Goal: Information Seeking & Learning: Learn about a topic

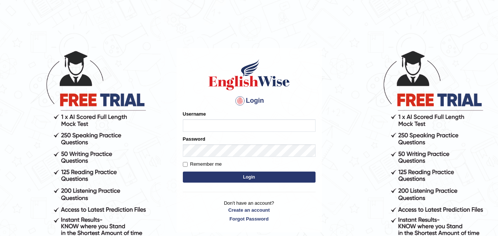
click at [218, 127] on input "Username" at bounding box center [249, 125] width 133 height 13
type input "sramoj"
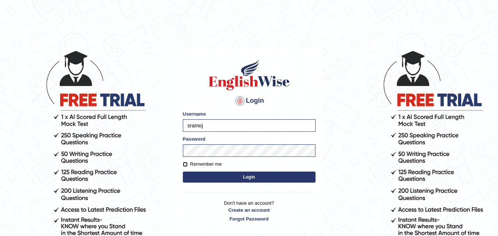
click at [185, 166] on input "Remember me" at bounding box center [185, 164] width 5 height 5
checkbox input "true"
click at [209, 176] on button "Login" at bounding box center [249, 177] width 133 height 11
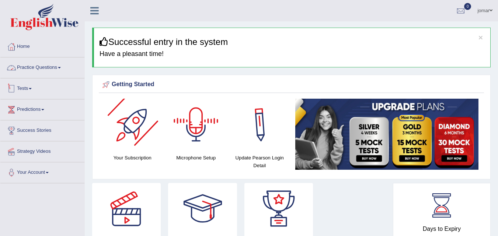
click at [52, 67] on link "Practice Questions" at bounding box center [42, 67] width 84 height 18
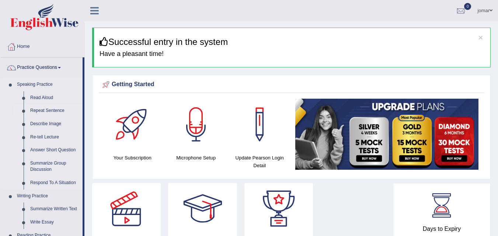
click at [48, 111] on link "Repeat Sentence" at bounding box center [55, 110] width 56 height 13
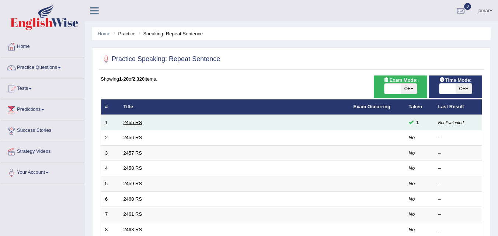
click at [133, 120] on link "2455 RS" at bounding box center [132, 123] width 19 height 6
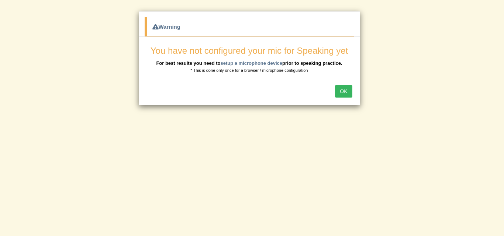
click at [345, 93] on button "OK" at bounding box center [343, 91] width 17 height 13
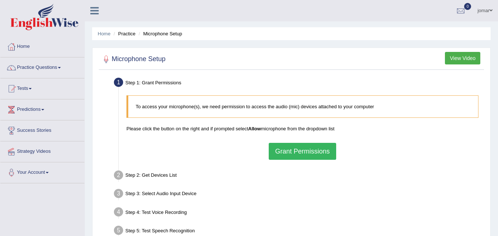
click at [296, 147] on button "Grant Permissions" at bounding box center [302, 151] width 67 height 17
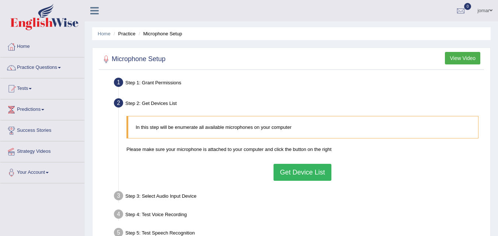
click at [295, 173] on button "Get Device List" at bounding box center [303, 172] width 58 height 17
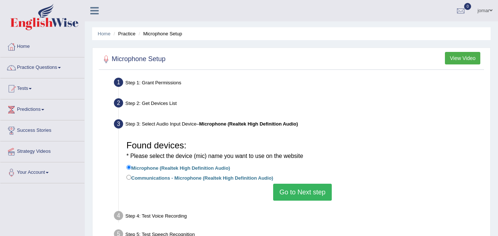
click at [302, 196] on button "Go to Next step" at bounding box center [302, 192] width 59 height 17
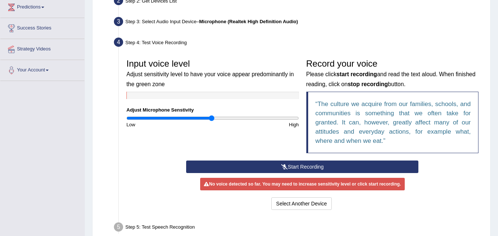
scroll to position [103, 0]
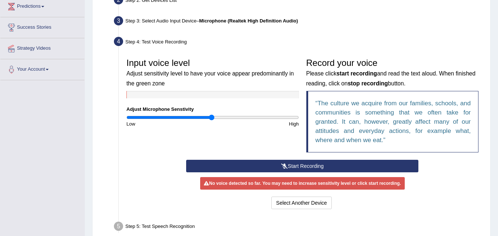
click at [302, 165] on button "Start Recording" at bounding box center [302, 166] width 232 height 13
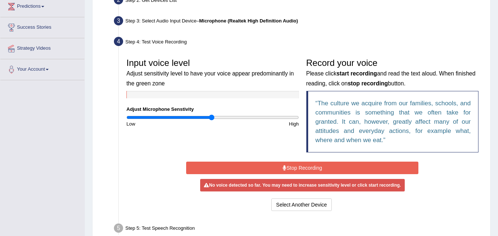
click at [302, 165] on button "Stop Recording" at bounding box center [302, 168] width 232 height 13
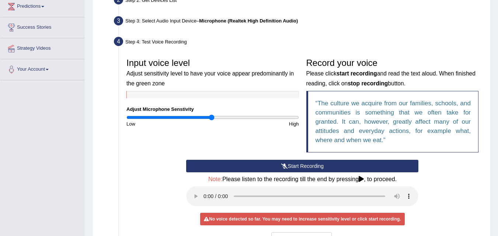
click at [268, 166] on button "Start Recording" at bounding box center [302, 166] width 232 height 13
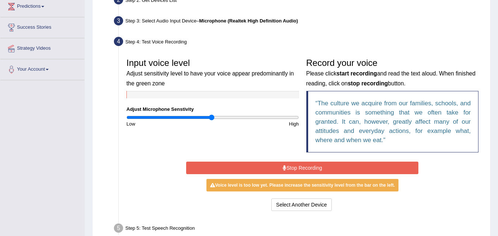
click at [256, 162] on button "Stop Recording" at bounding box center [302, 168] width 232 height 13
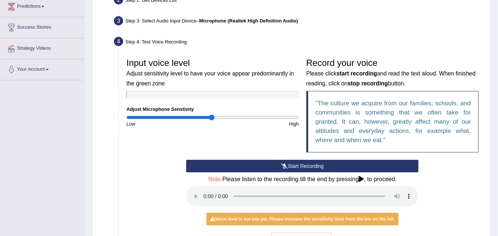
click at [260, 164] on button "Start Recording" at bounding box center [302, 166] width 232 height 13
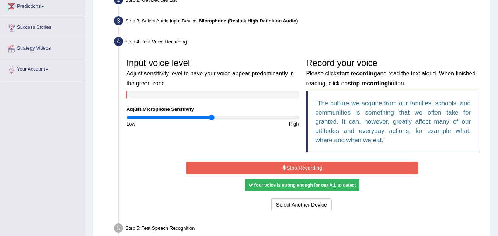
click at [267, 161] on div "Start Recording Stop Recording Note: Please listen to the recording till the en…" at bounding box center [302, 186] width 240 height 53
click at [269, 167] on button "Stop Recording" at bounding box center [302, 168] width 232 height 13
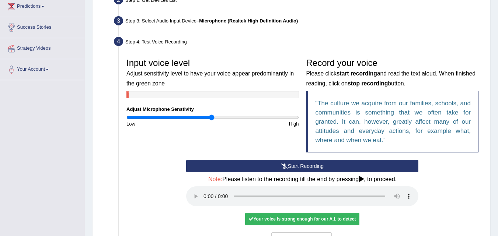
click at [269, 167] on button "Start Recording" at bounding box center [302, 166] width 232 height 13
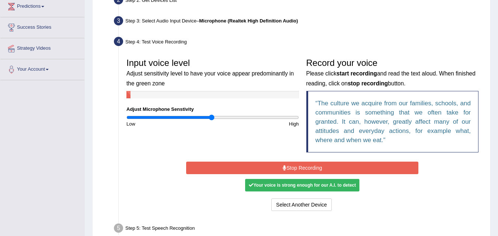
click at [269, 167] on button "Stop Recording" at bounding box center [302, 168] width 232 height 13
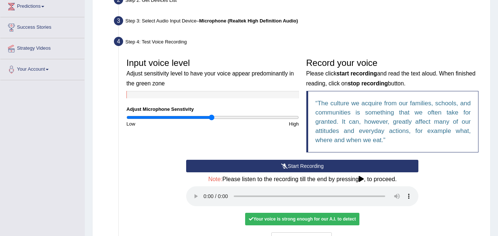
click at [271, 168] on button "Start Recording" at bounding box center [302, 166] width 232 height 13
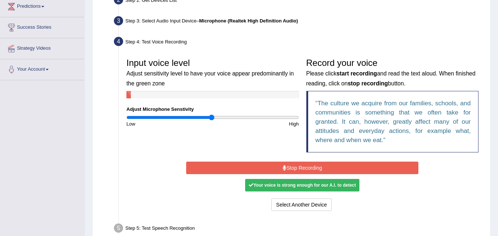
click at [272, 172] on button "Stop Recording" at bounding box center [302, 168] width 232 height 13
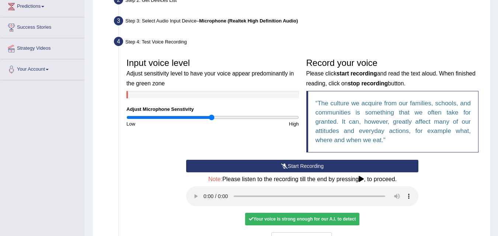
click at [272, 170] on button "Start Recording" at bounding box center [302, 166] width 232 height 13
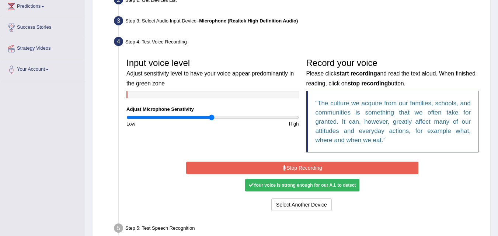
click at [273, 173] on button "Stop Recording" at bounding box center [302, 168] width 232 height 13
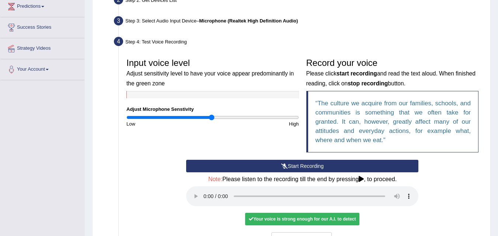
click at [273, 172] on button "Start Recording" at bounding box center [302, 166] width 232 height 13
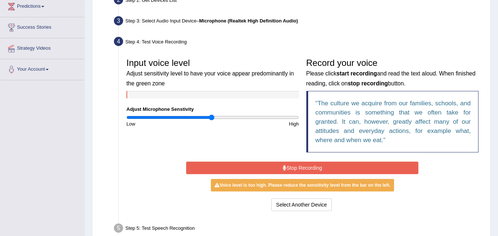
click at [275, 168] on button "Stop Recording" at bounding box center [302, 168] width 232 height 13
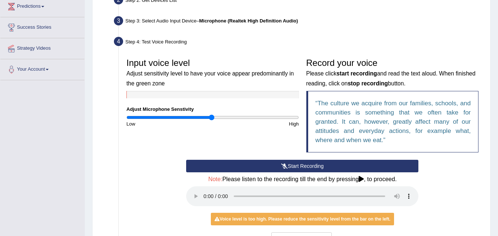
click at [275, 163] on button "Start Recording" at bounding box center [302, 166] width 232 height 13
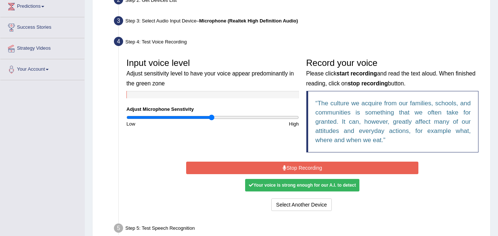
click at [289, 184] on div "Your voice is strong enough for our A.I. to detect" at bounding box center [302, 185] width 114 height 13
click at [396, 218] on ul "Step 1: Grant Permissions To access your microphone(s), we need permission to a…" at bounding box center [292, 113] width 382 height 283
click at [325, 205] on button "Select Another Device" at bounding box center [301, 205] width 60 height 13
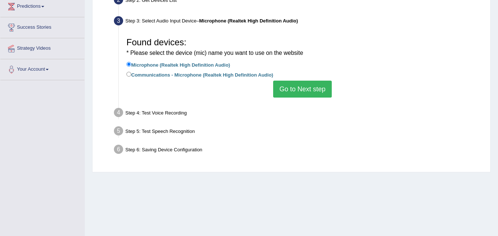
click at [311, 85] on button "Go to Next step" at bounding box center [302, 89] width 59 height 17
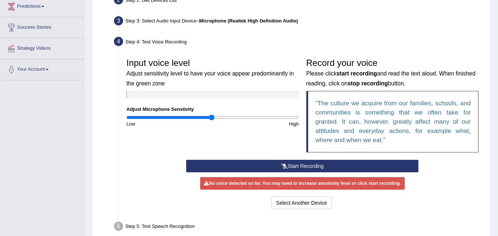
click at [165, 184] on div "Start Recording Stop Recording Note: Please listen to the recording till the en…" at bounding box center [302, 185] width 359 height 51
click at [280, 167] on button "Start Recording" at bounding box center [302, 166] width 232 height 13
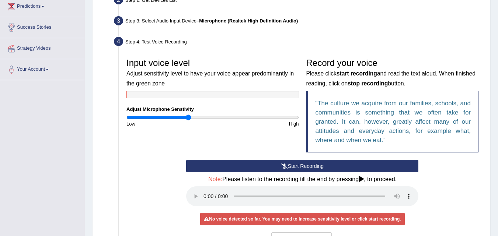
drag, startPoint x: 210, startPoint y: 117, endPoint x: 188, endPoint y: 118, distance: 21.4
type input "0.72"
click at [188, 118] on input "range" at bounding box center [212, 118] width 173 height 6
click at [327, 165] on button "Start Recording" at bounding box center [302, 166] width 232 height 13
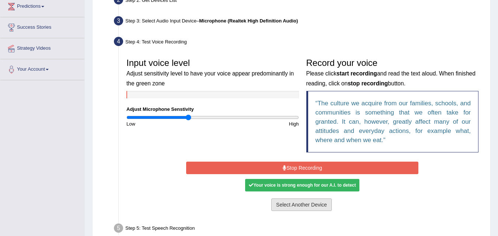
click at [325, 205] on button "Select Another Device" at bounding box center [301, 205] width 60 height 13
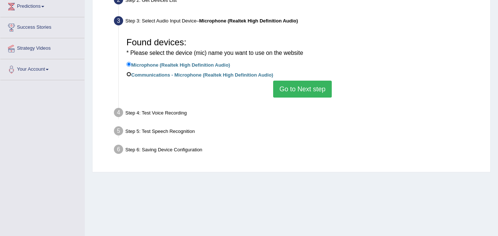
click at [128, 74] on input "Communications - Microphone (Realtek High Definition Audio)" at bounding box center [128, 74] width 5 height 5
radio input "true"
click at [295, 86] on button "Go to Next step" at bounding box center [302, 89] width 59 height 17
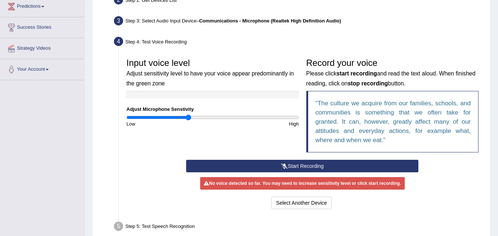
click at [306, 167] on button "Start Recording" at bounding box center [302, 166] width 232 height 13
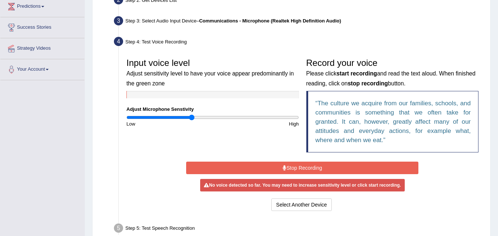
type input "0.76"
click at [192, 118] on input "range" at bounding box center [212, 118] width 173 height 6
click at [269, 166] on button "Stop Recording" at bounding box center [302, 168] width 232 height 13
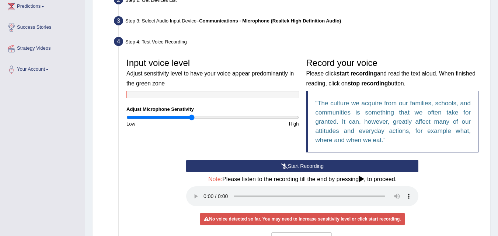
click at [269, 166] on button "Start Recording" at bounding box center [302, 166] width 232 height 13
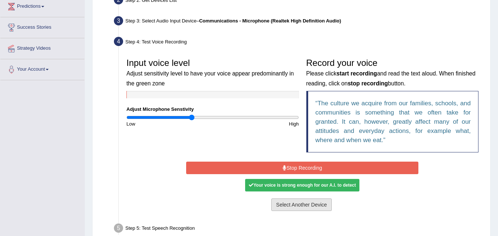
click at [295, 203] on button "Select Another Device" at bounding box center [301, 205] width 60 height 13
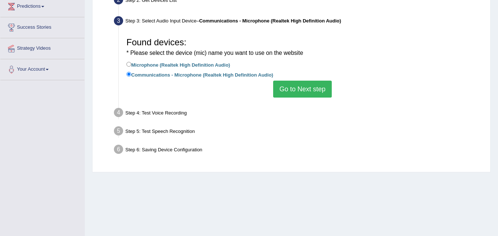
click at [288, 91] on button "Go to Next step" at bounding box center [302, 89] width 59 height 17
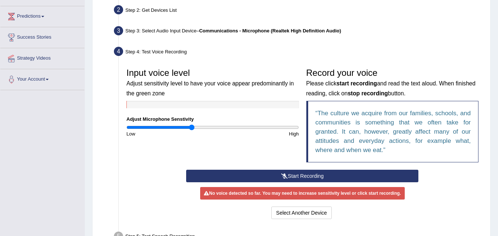
scroll to position [101, 0]
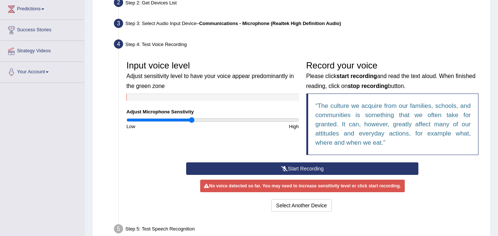
click at [303, 163] on button "Start Recording" at bounding box center [302, 169] width 232 height 13
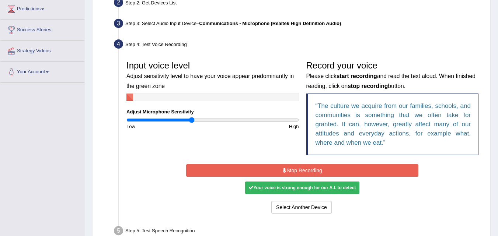
click at [303, 163] on div "Start Recording Stop Recording Note: Please listen to the recording till the en…" at bounding box center [302, 189] width 240 height 53
click at [299, 169] on button "Stop Recording" at bounding box center [302, 170] width 232 height 13
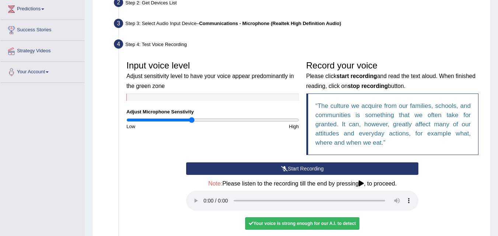
click at [299, 169] on button "Start Recording" at bounding box center [302, 169] width 232 height 13
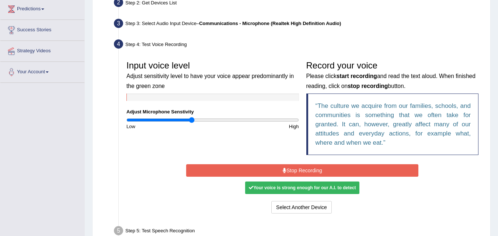
drag, startPoint x: 294, startPoint y: 169, endPoint x: 299, endPoint y: 169, distance: 4.8
click at [299, 169] on button "Stop Recording" at bounding box center [302, 170] width 232 height 13
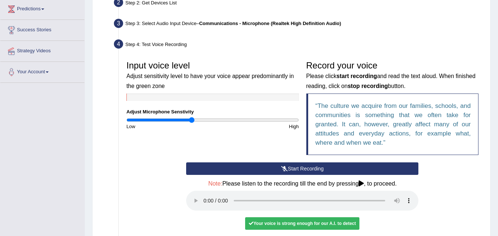
click at [299, 169] on button "Start Recording" at bounding box center [302, 169] width 232 height 13
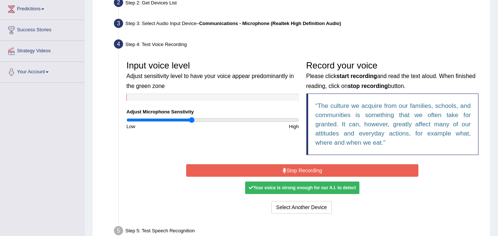
click at [302, 168] on button "Stop Recording" at bounding box center [302, 170] width 232 height 13
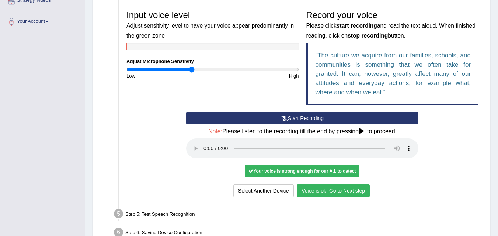
scroll to position [152, 0]
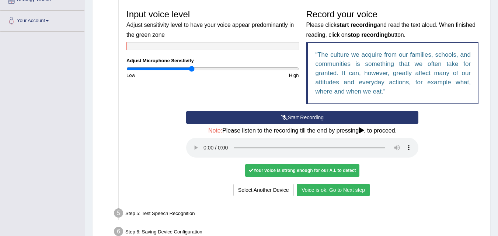
click at [331, 192] on button "Voice is ok. Go to Next step" at bounding box center [333, 190] width 73 height 13
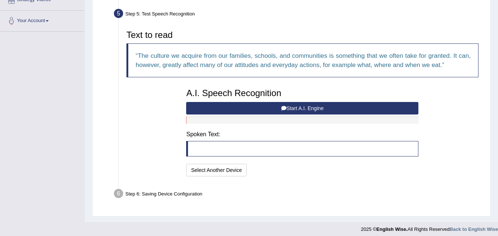
click at [245, 106] on button "Start A.I. Engine" at bounding box center [302, 108] width 232 height 13
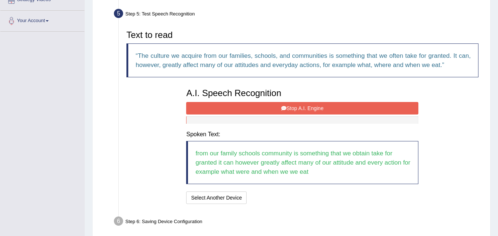
click at [251, 106] on button "Stop A.I. Engine" at bounding box center [302, 108] width 232 height 13
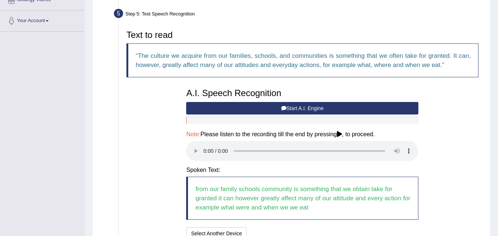
click at [250, 104] on button "Start A.I. Engine" at bounding box center [302, 108] width 232 height 13
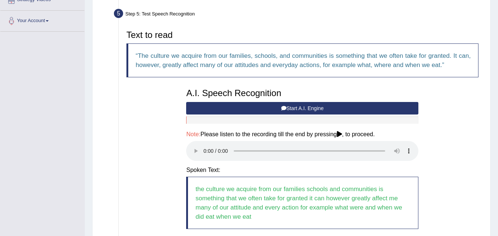
drag, startPoint x: 250, startPoint y: 102, endPoint x: 232, endPoint y: 108, distance: 18.4
click at [232, 108] on button "Start A.I. Engine" at bounding box center [302, 108] width 232 height 13
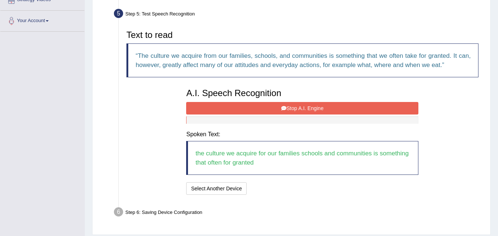
click at [232, 108] on button "Stop A.I. Engine" at bounding box center [302, 108] width 232 height 13
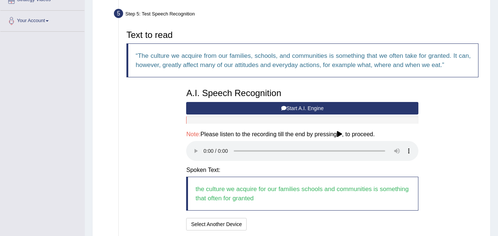
click at [232, 108] on button "Start A.I. Engine" at bounding box center [302, 108] width 232 height 13
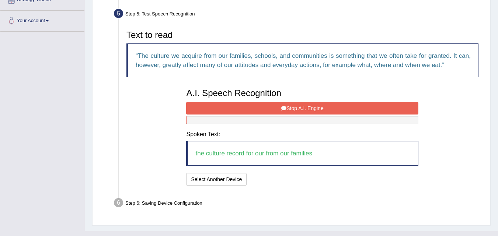
click at [221, 107] on button "Stop A.I. Engine" at bounding box center [302, 108] width 232 height 13
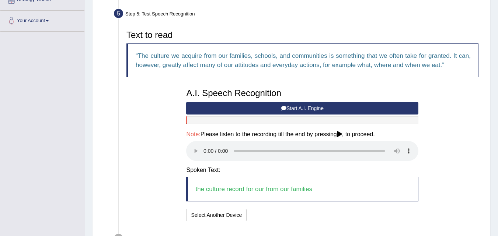
click at [221, 107] on button "Start A.I. Engine" at bounding box center [302, 108] width 232 height 13
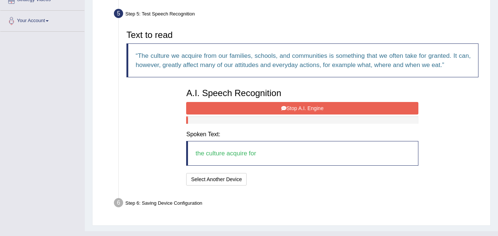
click at [221, 107] on button "Stop A.I. Engine" at bounding box center [302, 108] width 232 height 13
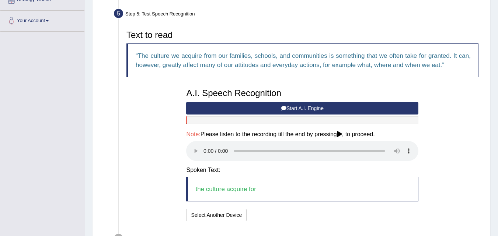
click at [221, 107] on button "Start A.I. Engine" at bounding box center [302, 108] width 232 height 13
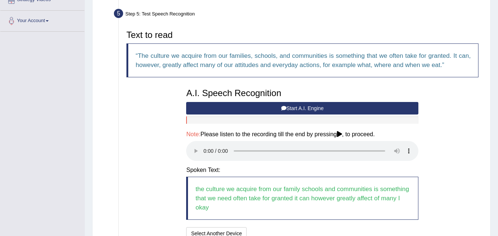
click at [230, 107] on button "Start A.I. Engine" at bounding box center [302, 108] width 232 height 13
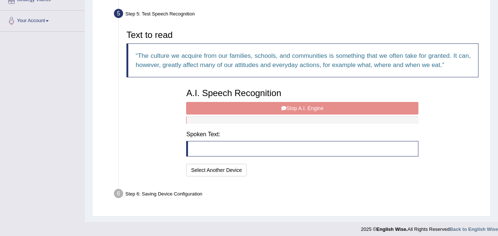
click at [230, 108] on div "A.I. Speech Recognition Start A.I. Engine Stop A.I. Engine Note: Please listen …" at bounding box center [302, 132] width 240 height 94
click at [246, 104] on div "A.I. Speech Recognition Start A.I. Engine Stop A.I. Engine Note: Please listen …" at bounding box center [302, 132] width 240 height 94
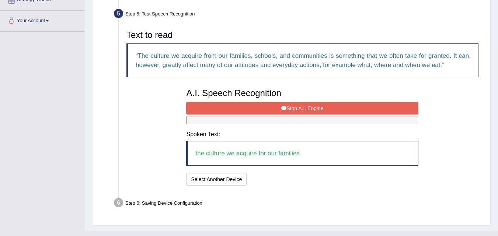
click at [252, 104] on button "Stop A.I. Engine" at bounding box center [302, 108] width 232 height 13
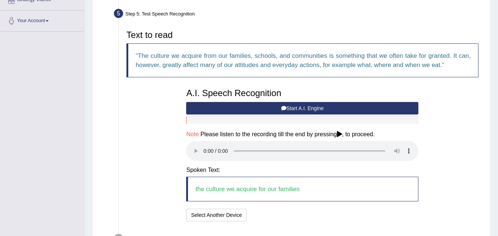
click at [252, 103] on button "Start A.I. Engine" at bounding box center [302, 108] width 232 height 13
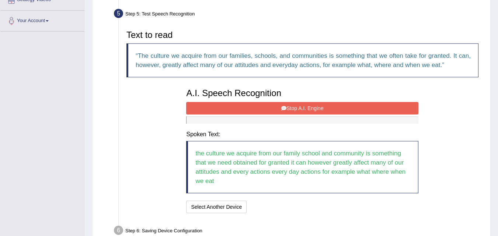
click at [369, 108] on button "Stop A.I. Engine" at bounding box center [302, 108] width 232 height 13
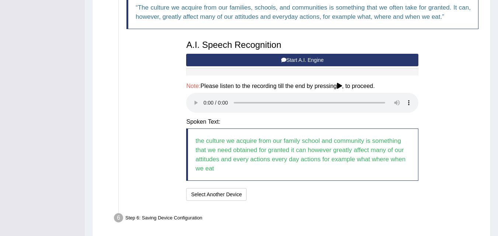
scroll to position [197, 0]
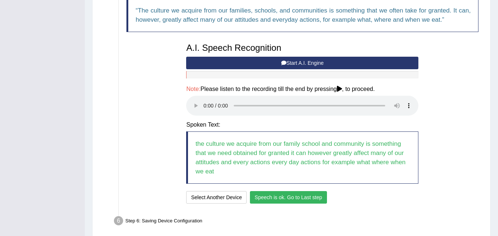
click at [276, 200] on button "Speech is ok. Go to Last step" at bounding box center [288, 197] width 77 height 13
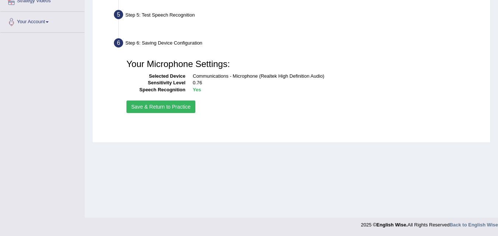
scroll to position [151, 0]
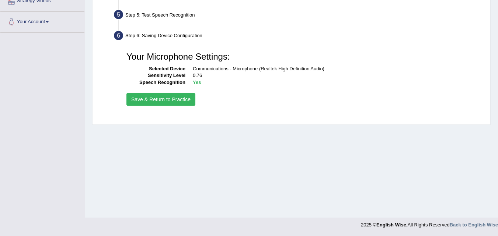
click at [156, 99] on button "Save & Return to Practice" at bounding box center [160, 99] width 69 height 13
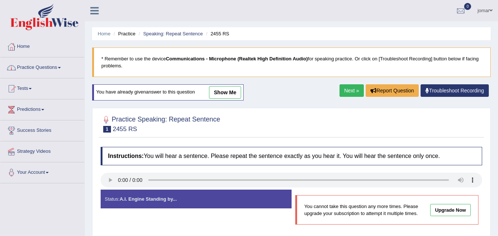
click at [49, 67] on link "Practice Questions" at bounding box center [42, 67] width 84 height 18
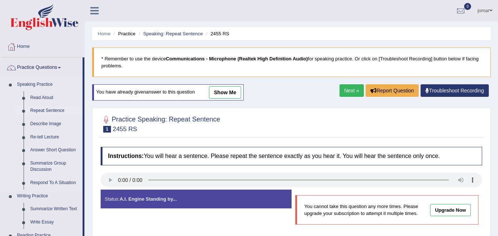
click at [47, 110] on link "Repeat Sentence" at bounding box center [55, 110] width 56 height 13
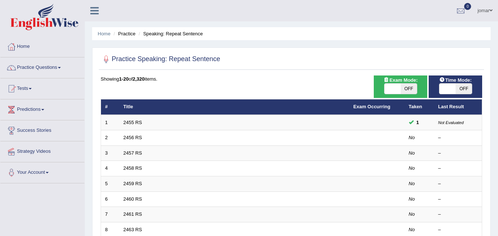
click at [224, 123] on td "2455 RS" at bounding box center [234, 122] width 230 height 15
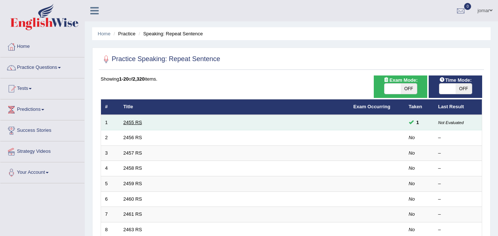
click at [137, 121] on link "2455 RS" at bounding box center [132, 123] width 19 height 6
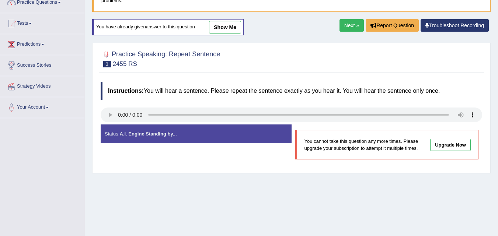
scroll to position [66, 0]
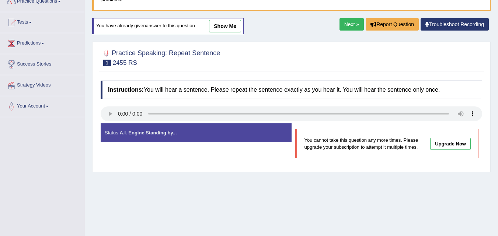
click at [181, 133] on div "Status: A.I. Engine Standing by..." at bounding box center [196, 132] width 191 height 19
click at [164, 133] on strong "A.I. Engine Standing by..." at bounding box center [147, 133] width 57 height 6
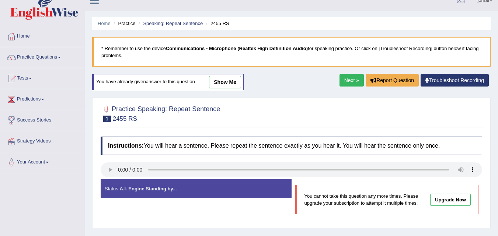
scroll to position [0, 0]
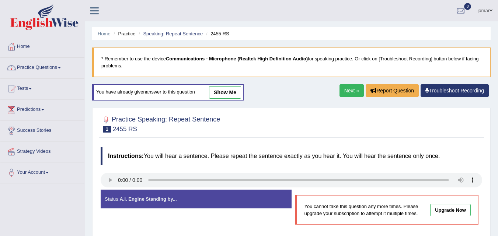
click at [60, 70] on link "Practice Questions" at bounding box center [42, 67] width 84 height 18
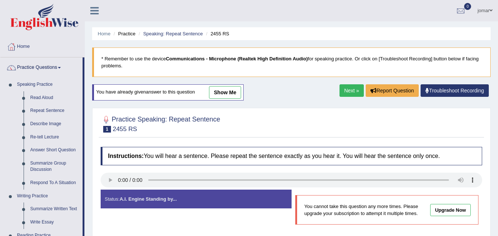
click at [228, 90] on link "show me" at bounding box center [225, 92] width 32 height 13
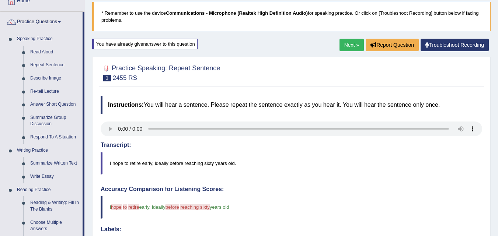
scroll to position [50, 0]
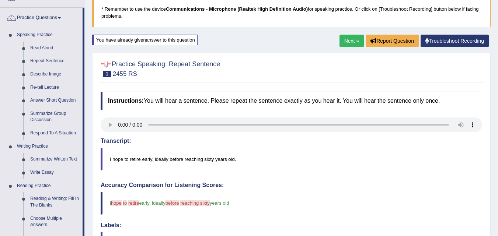
click at [108, 64] on div at bounding box center [106, 64] width 11 height 11
click at [108, 65] on div at bounding box center [106, 64] width 11 height 11
click at [108, 75] on span "1" at bounding box center [107, 74] width 8 height 7
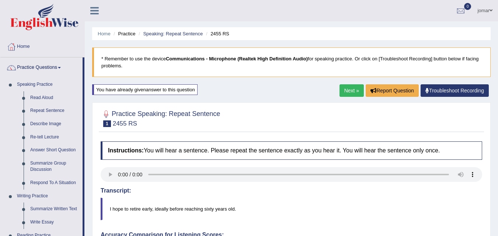
click at [214, 35] on li "2455 RS" at bounding box center [216, 33] width 25 height 7
click at [152, 91] on div "You have already given answer to this question" at bounding box center [144, 89] width 105 height 11
click at [154, 87] on div "You have already given answer to this question" at bounding box center [144, 89] width 105 height 11
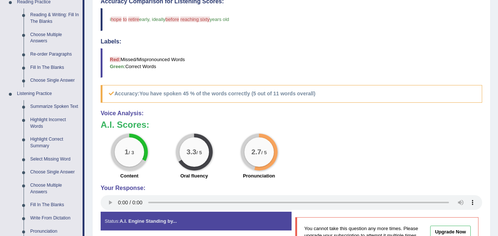
scroll to position [234, 0]
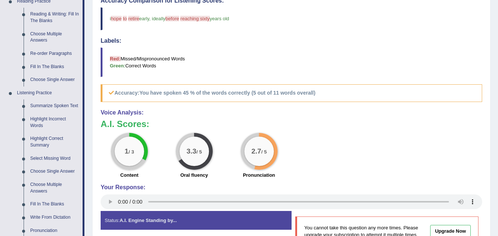
click at [295, 89] on h5 "Accuracy: You have spoken 45 % of the words correctly (5 out of 11 words overal…" at bounding box center [292, 92] width 382 height 17
click at [288, 91] on b "You have spoken 45 % of the words correctly (5 out of 11 words overall)" at bounding box center [227, 93] width 176 height 6
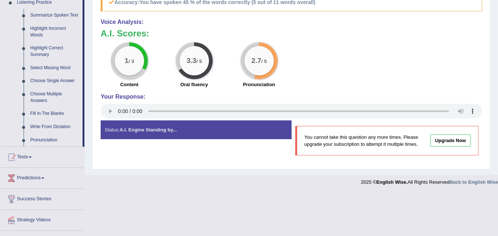
scroll to position [324, 0]
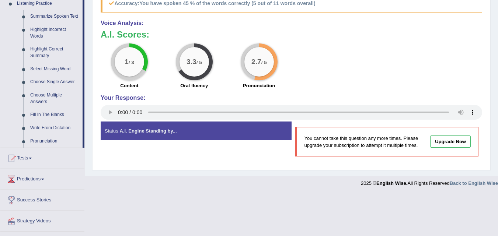
click at [124, 96] on h4 "Your Response:" at bounding box center [292, 98] width 382 height 7
click at [146, 135] on div "Status: A.I. Engine Standing by..." at bounding box center [196, 131] width 191 height 19
click at [444, 143] on link "Upgrade Now" at bounding box center [450, 142] width 41 height 12
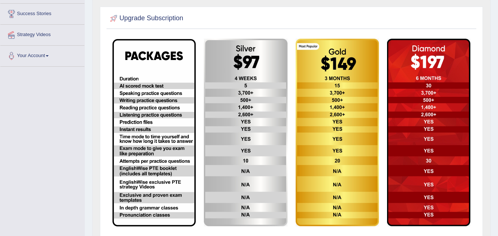
scroll to position [118, 0]
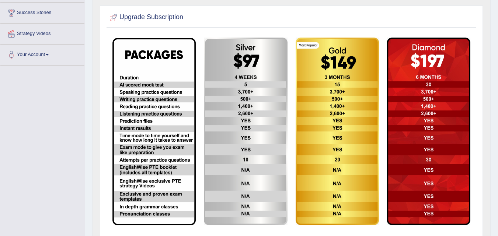
click at [47, 54] on link "Your Account" at bounding box center [42, 54] width 84 height 18
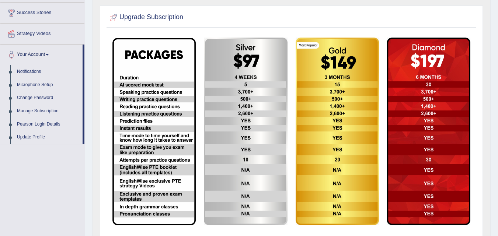
click at [47, 54] on link "Your Account" at bounding box center [41, 54] width 82 height 18
